Goal: Download file/media

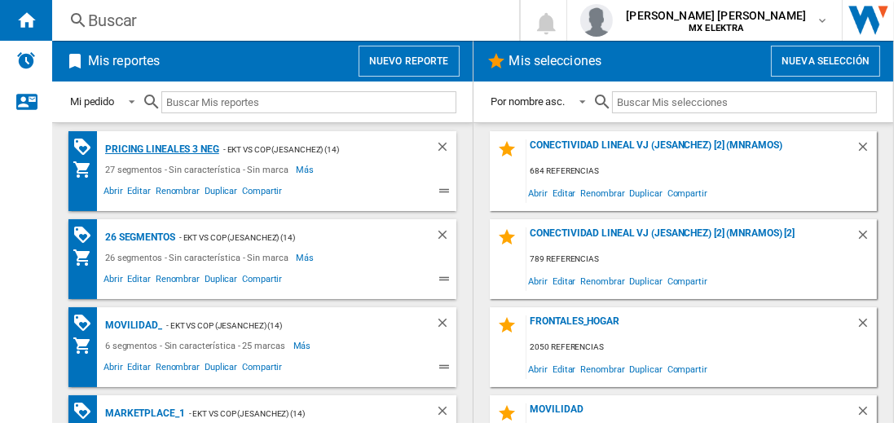
click at [161, 148] on div "Pricing lineales 3 neg" at bounding box center [160, 149] width 118 height 20
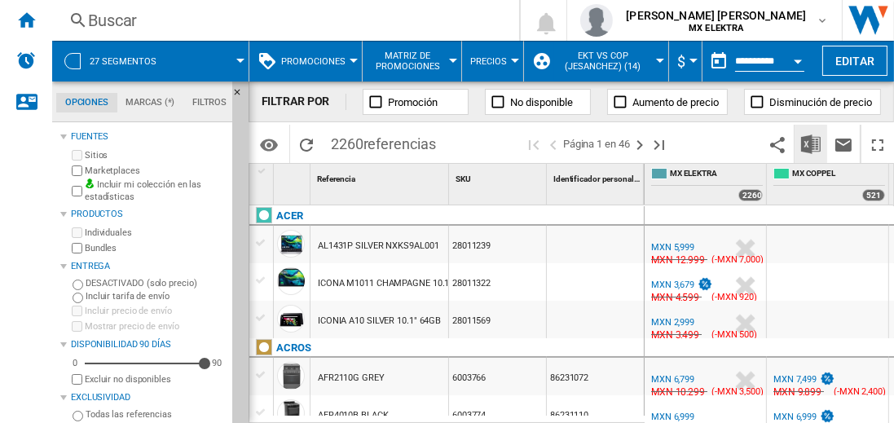
click at [812, 143] on img "Descargar en Excel" at bounding box center [811, 144] width 20 height 20
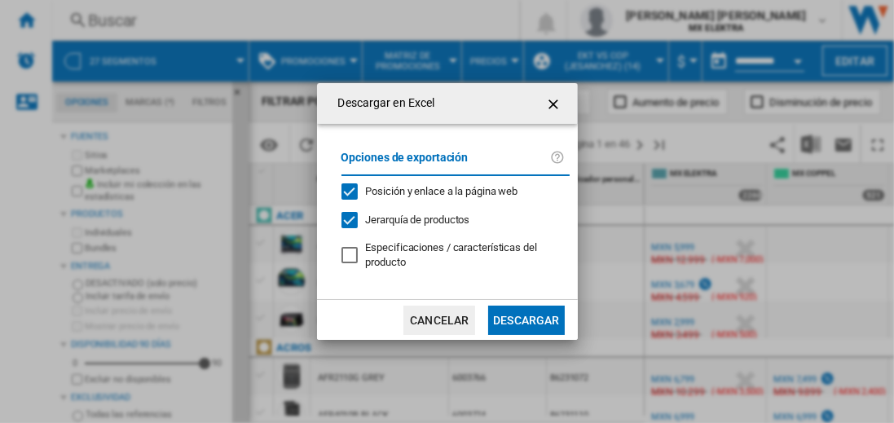
click at [526, 318] on button "Descargar" at bounding box center [526, 320] width 76 height 29
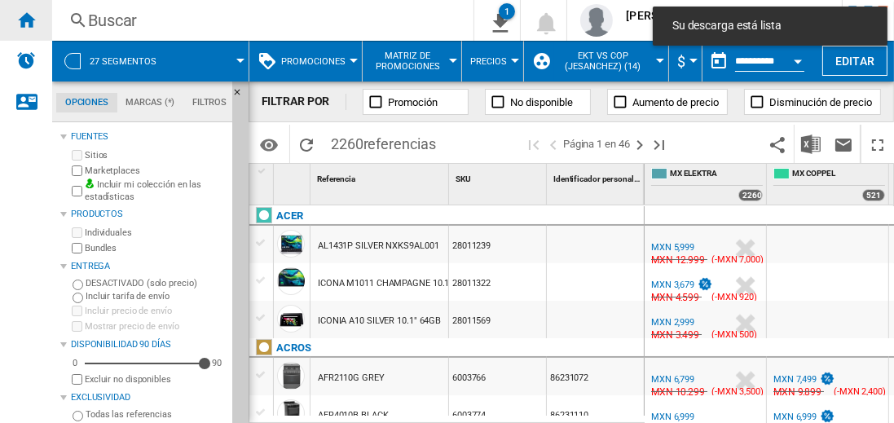
click at [26, 20] on ng-md-icon "Inicio" at bounding box center [26, 20] width 20 height 20
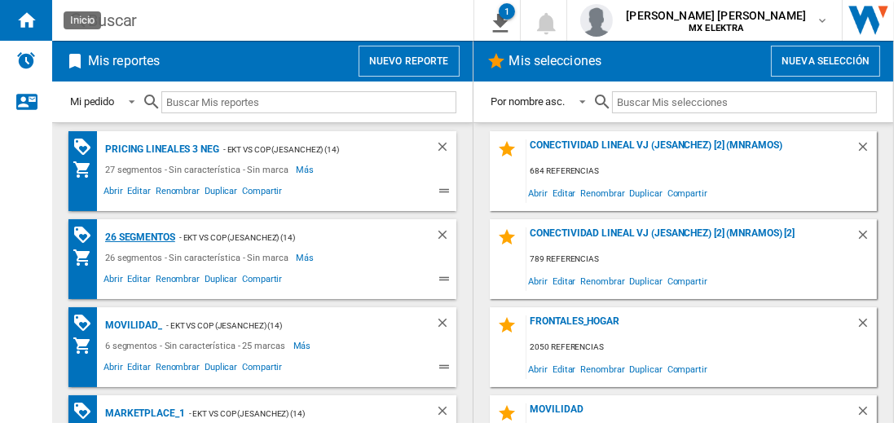
click at [141, 235] on div "26 segmentos" at bounding box center [138, 237] width 74 height 20
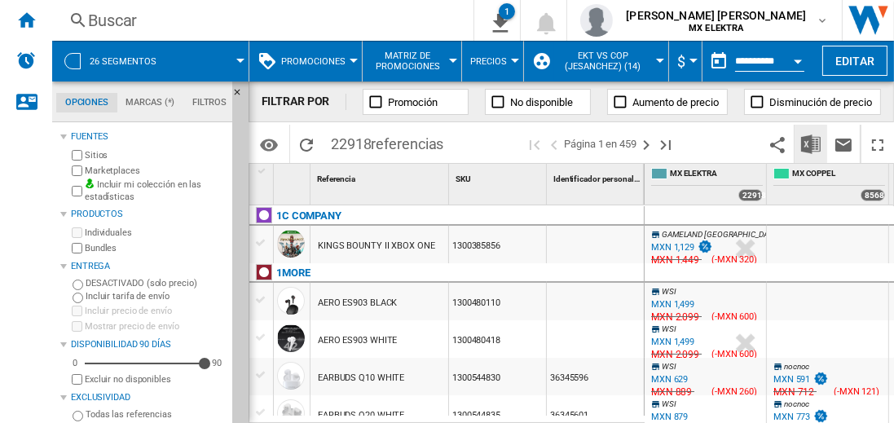
click at [812, 143] on img "Descargar en Excel" at bounding box center [811, 144] width 20 height 20
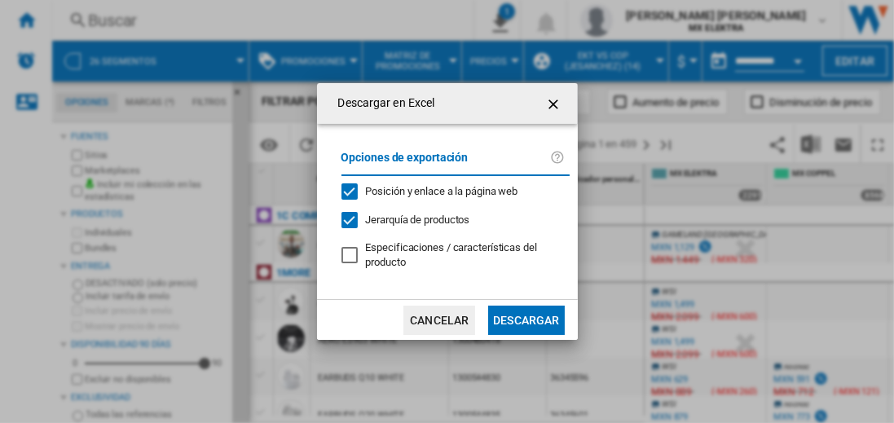
click at [526, 318] on button "Descargar" at bounding box center [526, 320] width 76 height 29
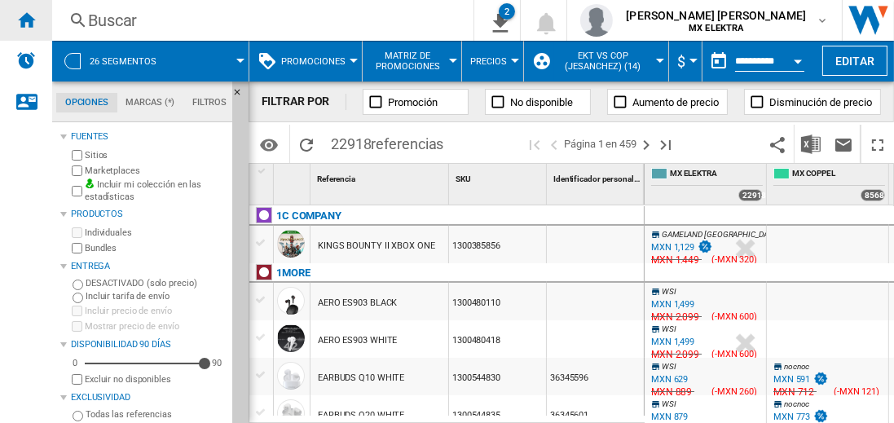
click at [26, 20] on ng-md-icon "Inicio" at bounding box center [26, 20] width 20 height 20
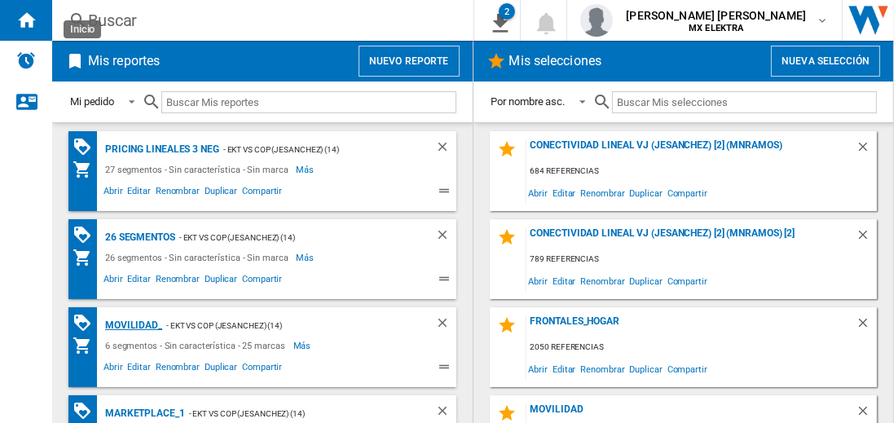
click at [130, 323] on div "MOVILIDAD_" at bounding box center [131, 325] width 61 height 20
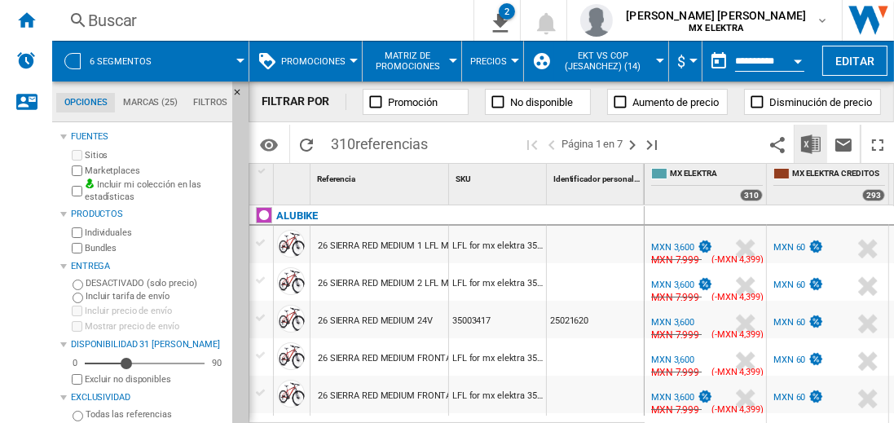
click at [812, 143] on img "Descargar en Excel" at bounding box center [811, 144] width 20 height 20
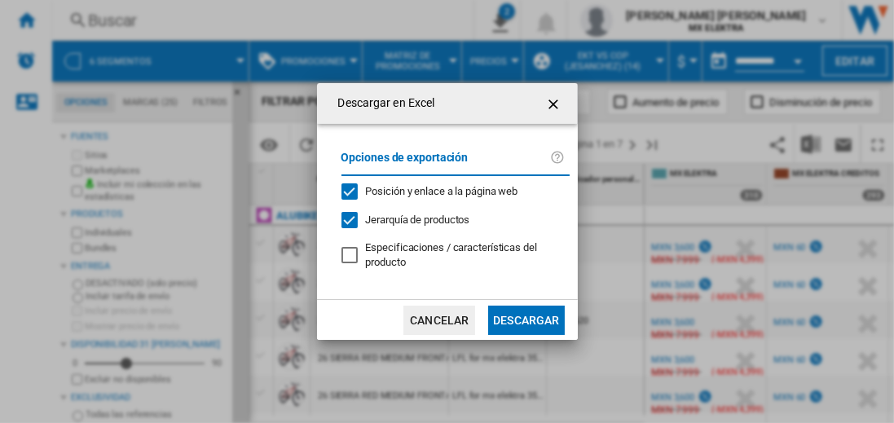
click at [526, 318] on button "Descargar" at bounding box center [526, 320] width 76 height 29
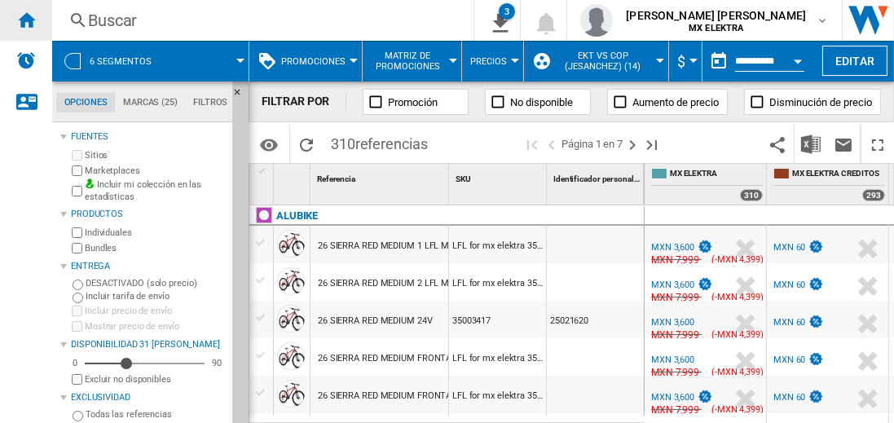
click at [26, 20] on ng-md-icon "Inicio" at bounding box center [26, 20] width 20 height 20
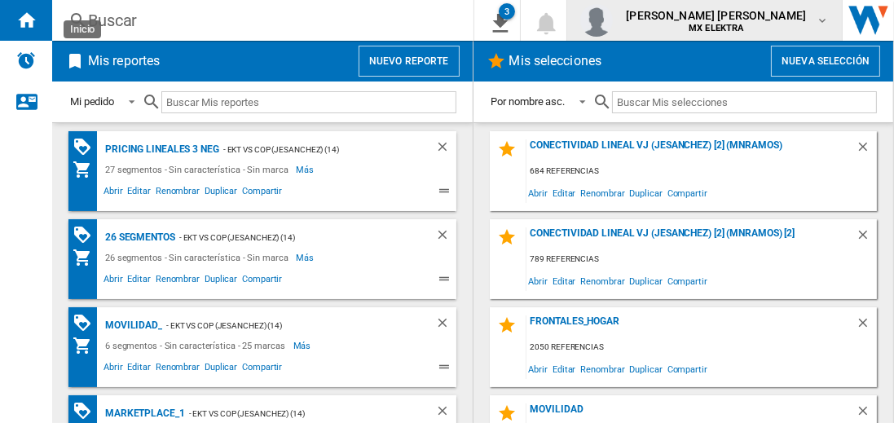
click at [732, 20] on span "juan carlos romero marta" at bounding box center [716, 15] width 180 height 16
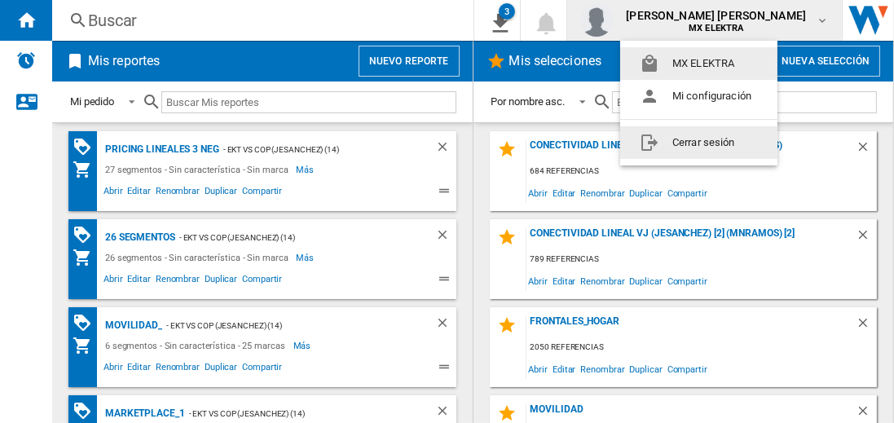
click at [698, 142] on button "Cerrar sesión" at bounding box center [698, 142] width 157 height 33
